Goal: Check status: Check status

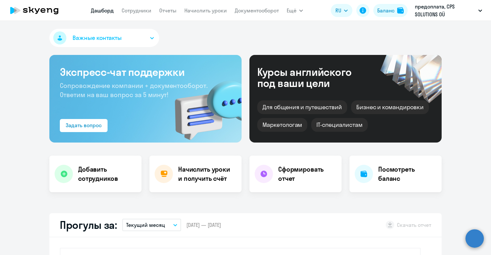
select select "30"
click at [398, 7] on img at bounding box center [400, 10] width 7 height 7
click at [388, 14] on div "Баланс" at bounding box center [385, 11] width 17 height 8
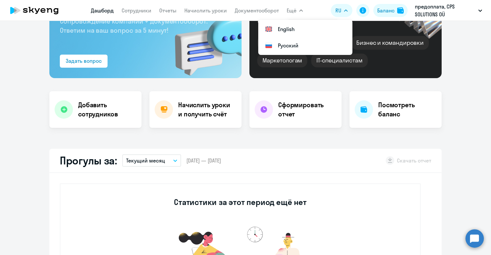
scroll to position [74, 0]
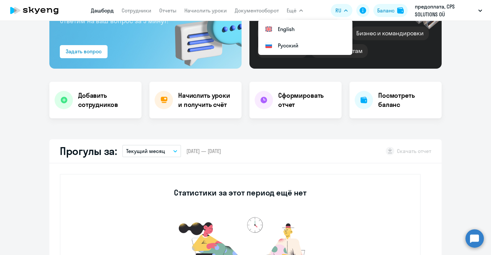
click at [377, 120] on div "Важные контакты Экспресс-чат поддержки Сопровождение компании + документооборот…" at bounding box center [245, 138] width 491 height 234
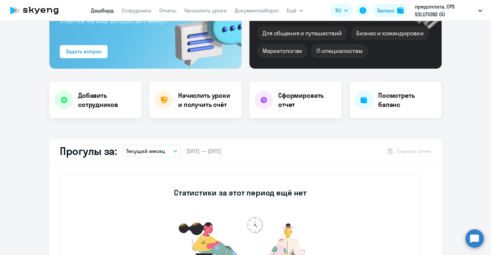
click at [381, 105] on h4 "Посмотреть баланс" at bounding box center [407, 100] width 58 height 18
click at [393, 103] on h4 "Посмотреть баланс" at bounding box center [407, 100] width 58 height 18
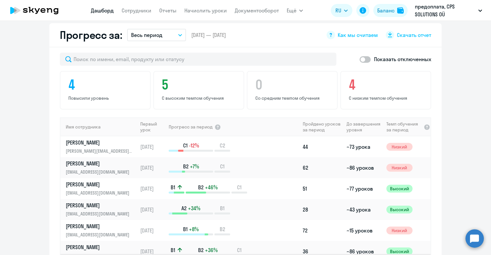
scroll to position [375, 0]
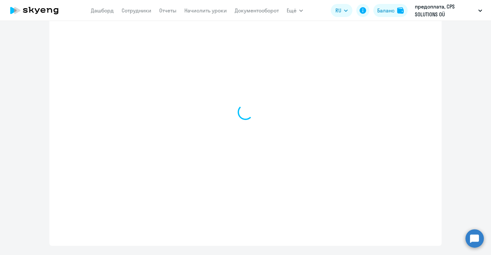
scroll to position [320, 0]
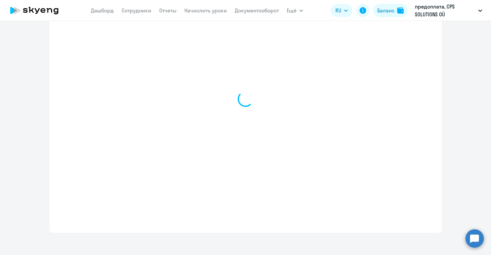
select select "english_adult_not_native_speaker"
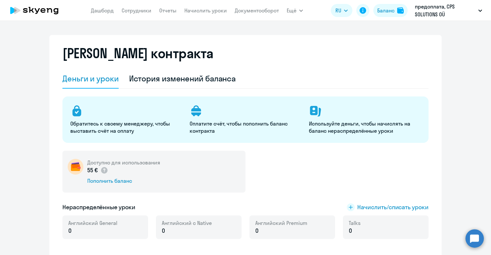
scroll to position [0, 0]
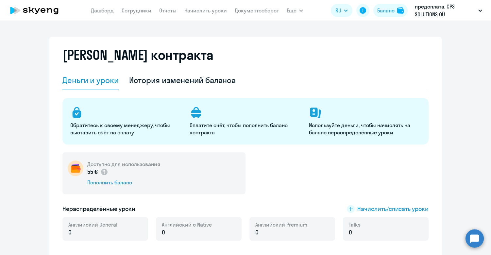
drag, startPoint x: 144, startPoint y: 176, endPoint x: 88, endPoint y: 174, distance: 56.0
click at [88, 174] on div "55 €" at bounding box center [123, 172] width 73 height 9
copy p "55 €"
